Goal: Information Seeking & Learning: Learn about a topic

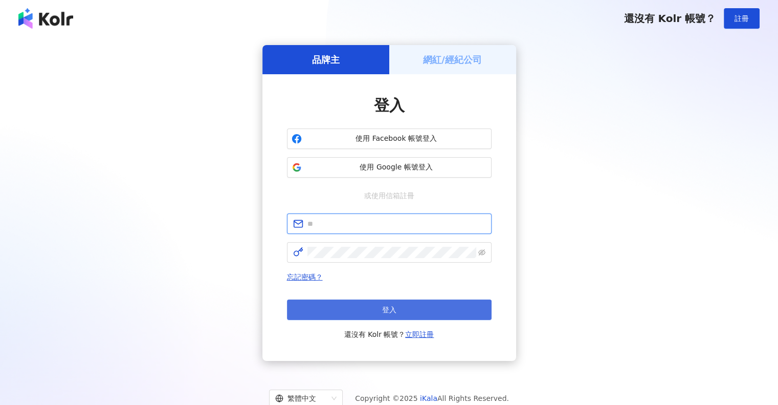
type input "**********"
click at [445, 309] on button "登入" at bounding box center [389, 309] width 205 height 20
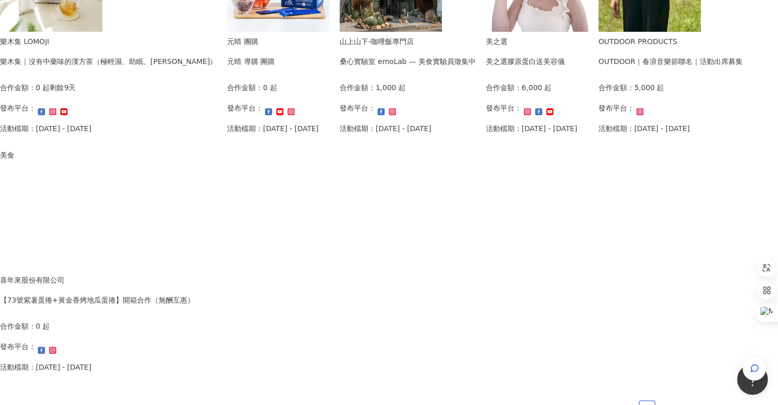
scroll to position [563, 0]
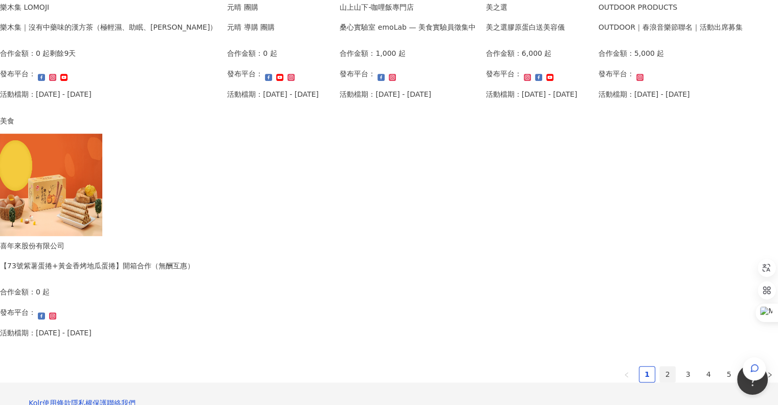
click at [660, 372] on link "2" at bounding box center [667, 373] width 15 height 15
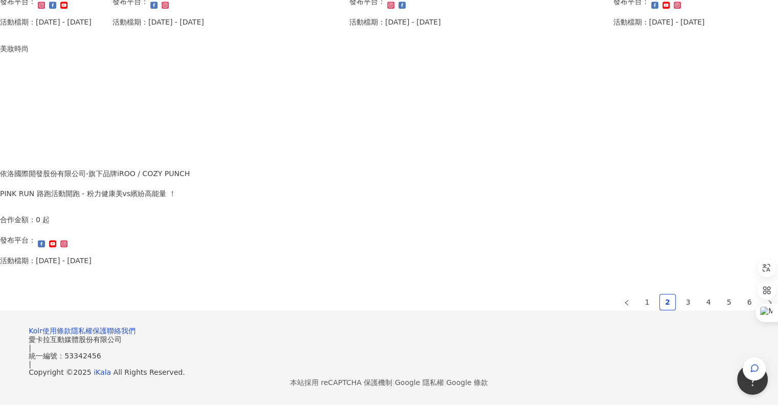
scroll to position [665, 0]
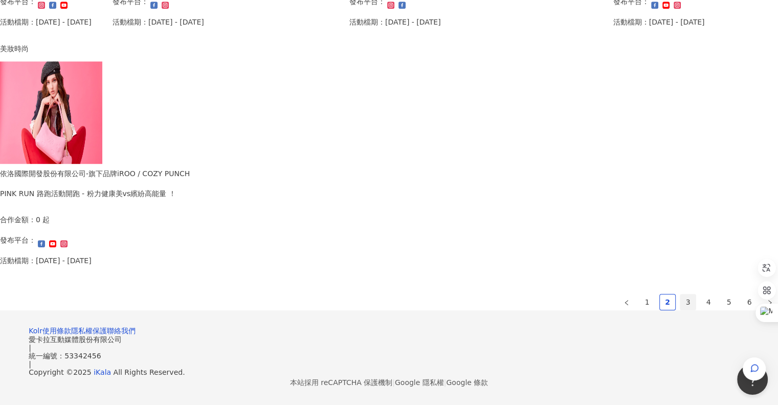
click at [681, 294] on link "3" at bounding box center [688, 301] width 15 height 15
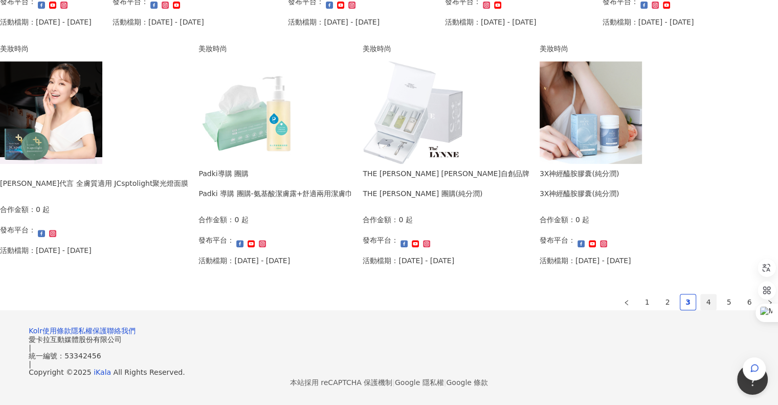
click at [701, 294] on link "4" at bounding box center [708, 301] width 15 height 15
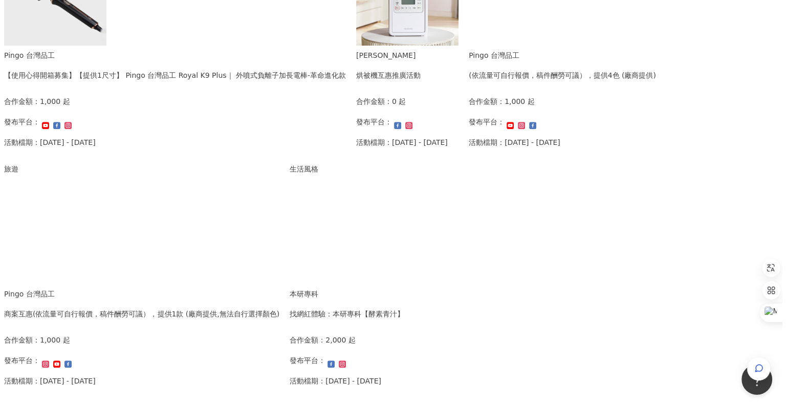
scroll to position [512, 0]
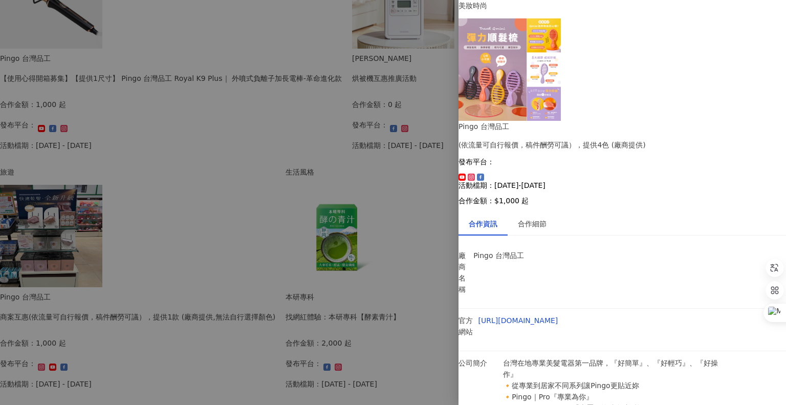
scroll to position [6, 0]
click at [547, 218] on div "合作細節" at bounding box center [532, 223] width 29 height 11
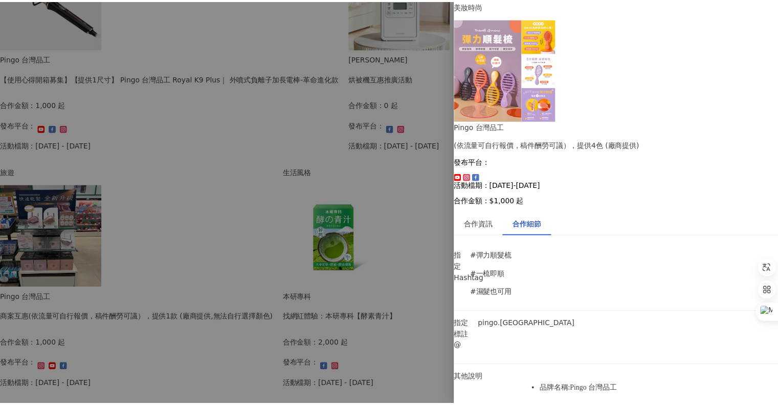
scroll to position [0, 0]
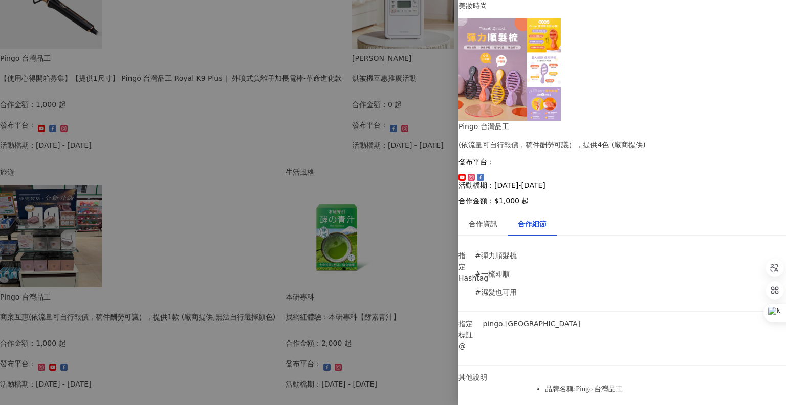
click at [33, 176] on div at bounding box center [393, 202] width 786 height 405
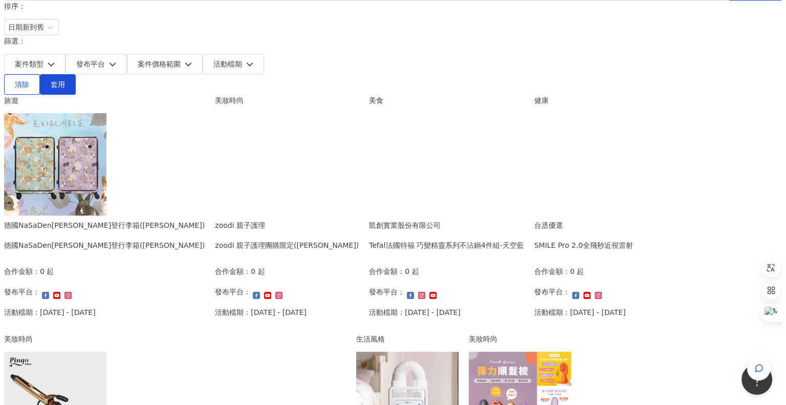
scroll to position [51, 0]
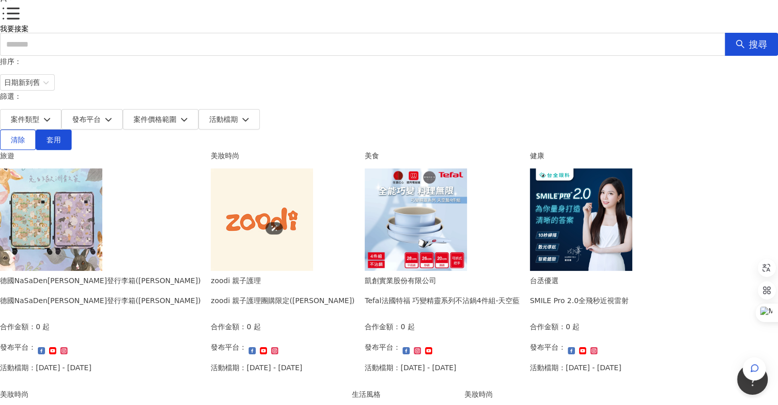
click at [102, 168] on img at bounding box center [51, 219] width 102 height 102
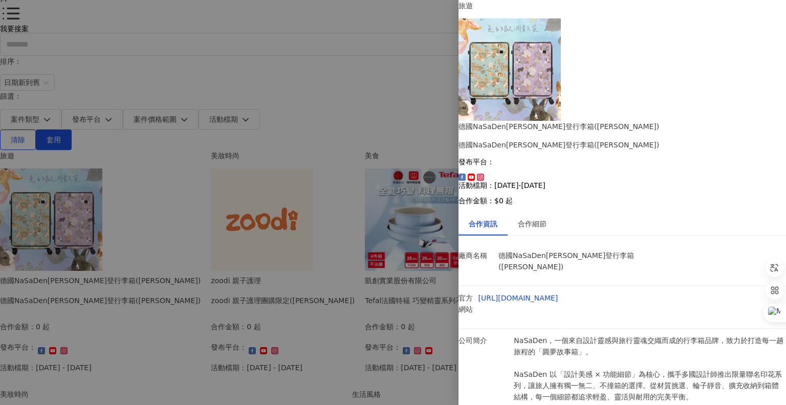
scroll to position [76, 0]
click at [547, 218] on div "合作細節" at bounding box center [532, 223] width 29 height 11
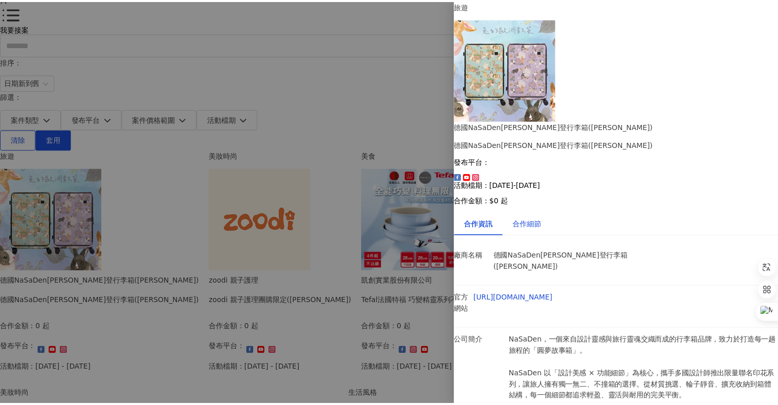
scroll to position [0, 0]
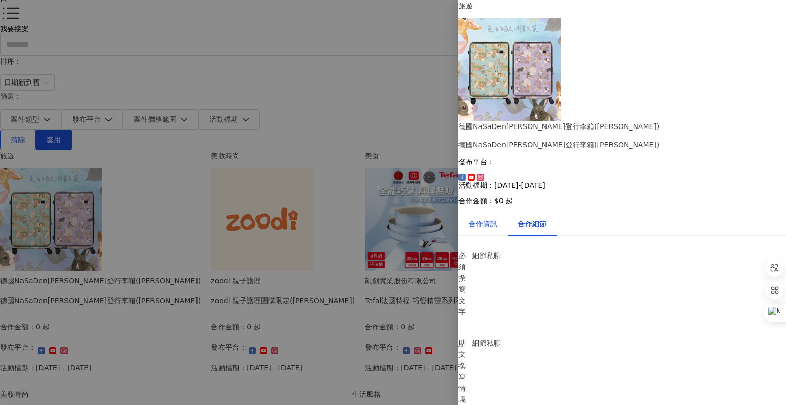
click at [482, 218] on div "合作資訊" at bounding box center [483, 223] width 29 height 11
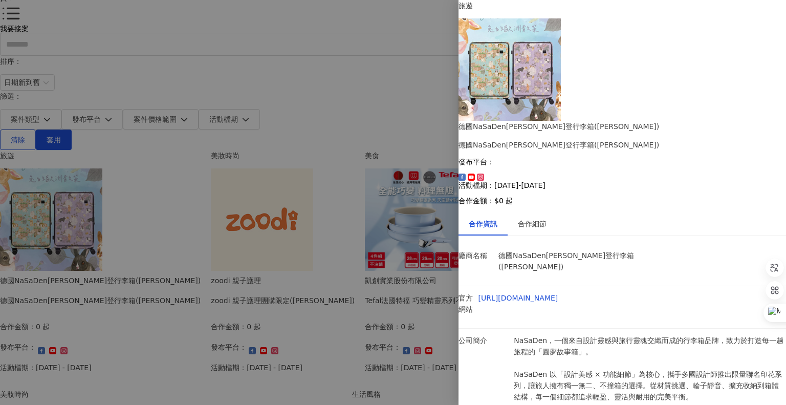
click at [29, 122] on div at bounding box center [393, 202] width 786 height 405
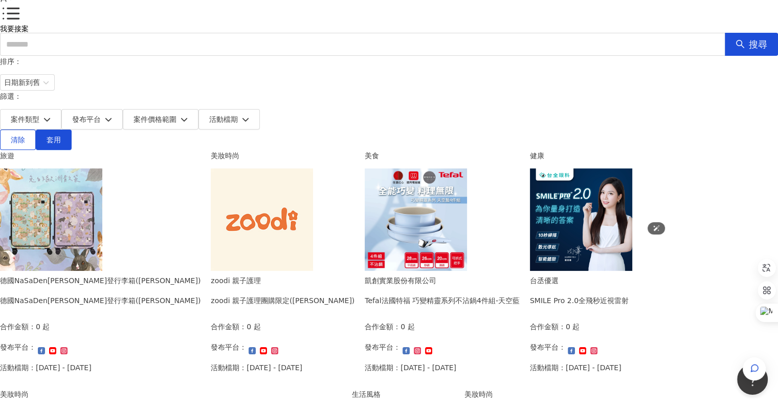
click at [467, 194] on img at bounding box center [416, 219] width 102 height 102
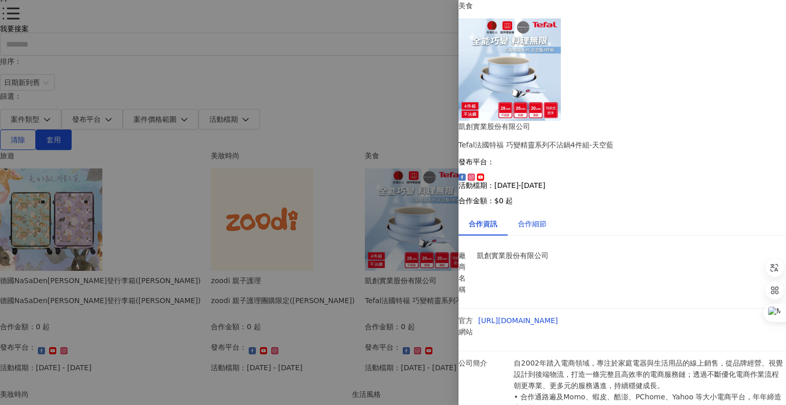
click at [547, 218] on div "合作細節" at bounding box center [532, 223] width 29 height 11
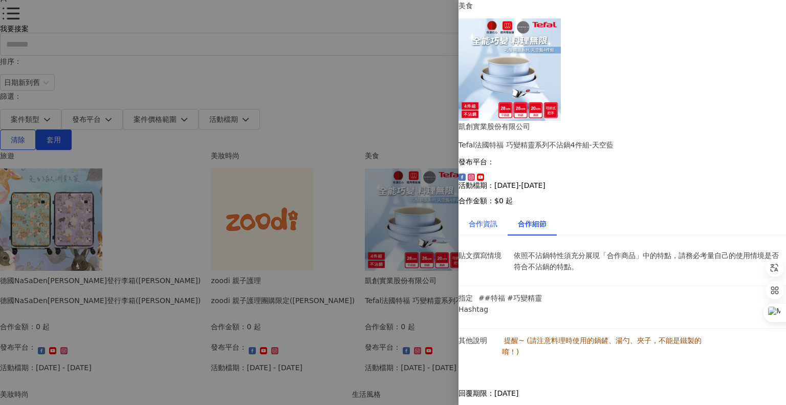
click at [497, 218] on div "合作資訊" at bounding box center [483, 223] width 29 height 11
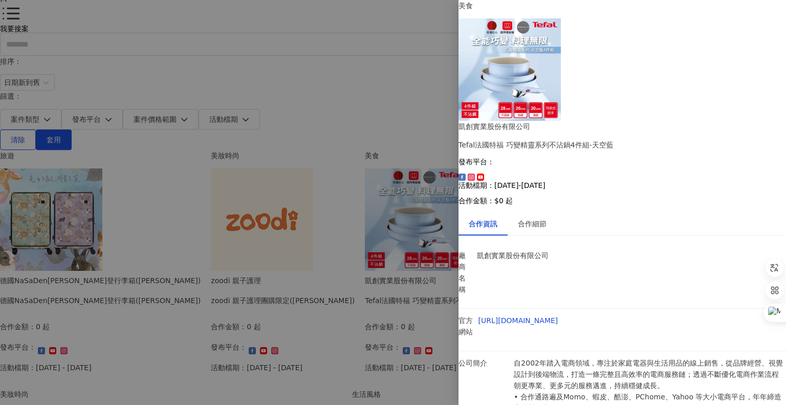
click at [373, 33] on div at bounding box center [393, 202] width 786 height 405
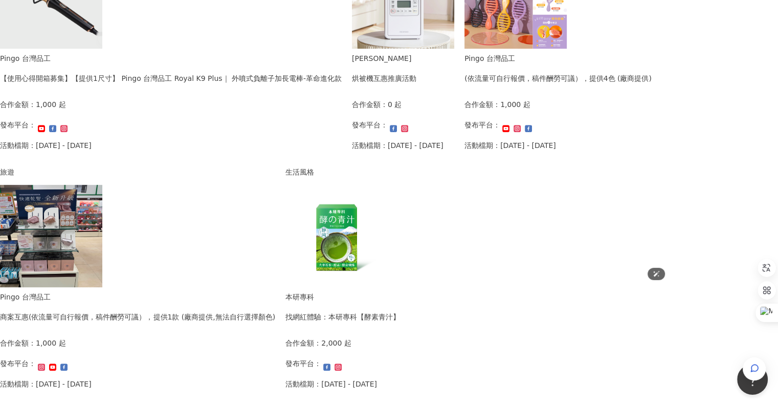
scroll to position [694, 0]
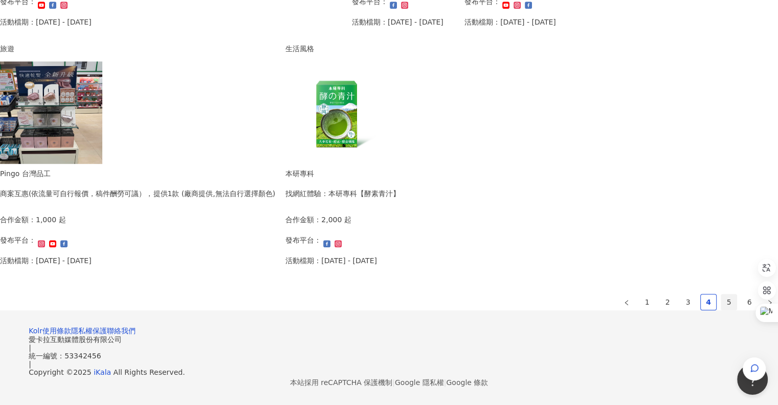
click at [722, 294] on link "5" at bounding box center [729, 301] width 15 height 15
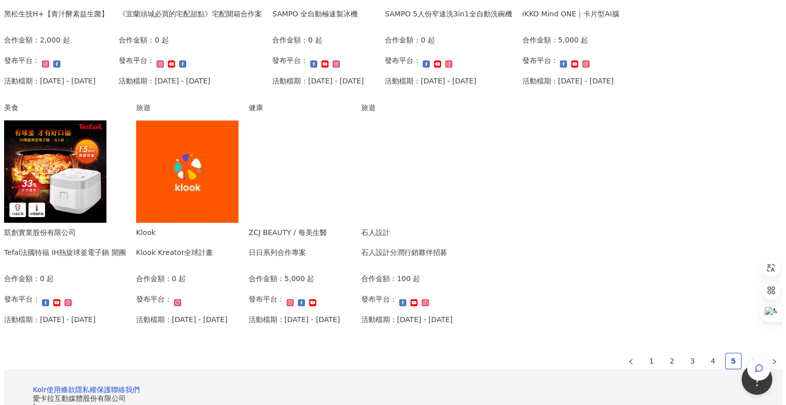
scroll to position [330, 0]
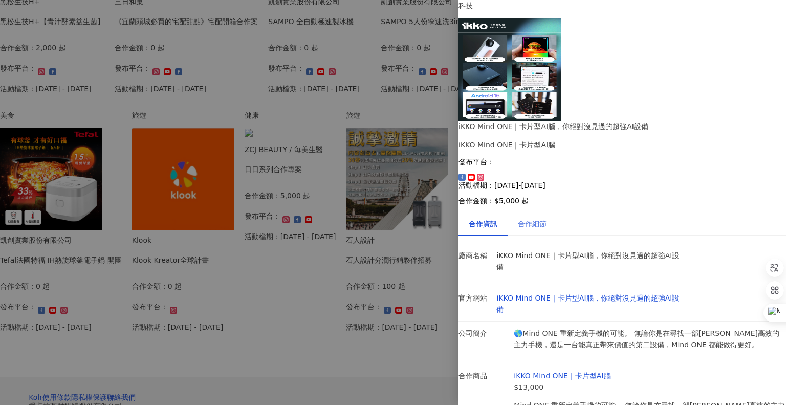
click at [557, 212] on div "合作細節" at bounding box center [532, 224] width 49 height 24
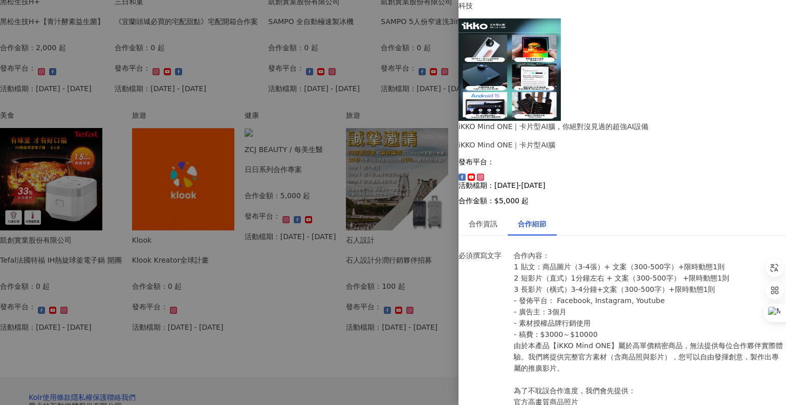
scroll to position [814, 0]
click at [384, 26] on div at bounding box center [393, 202] width 786 height 405
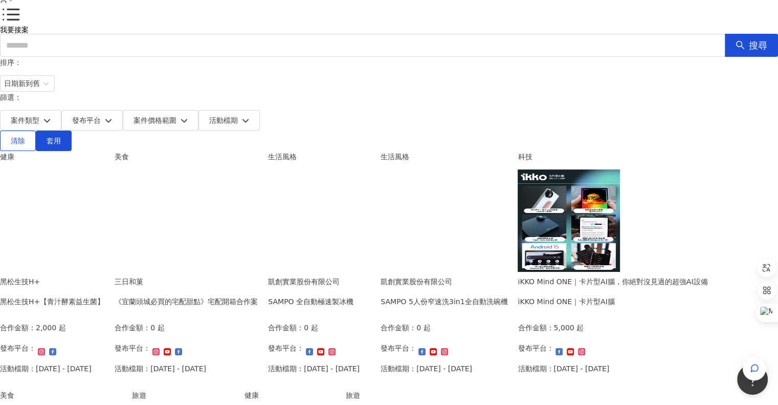
scroll to position [0, 0]
